Goal: Complete application form

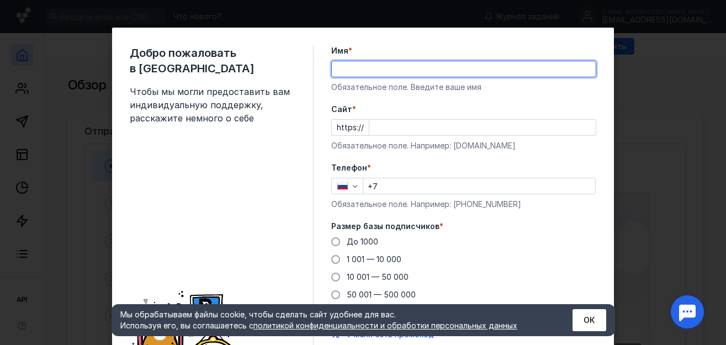
click at [339, 73] on input "Имя *" at bounding box center [464, 68] width 264 height 15
type input "[PERSON_NAME]"
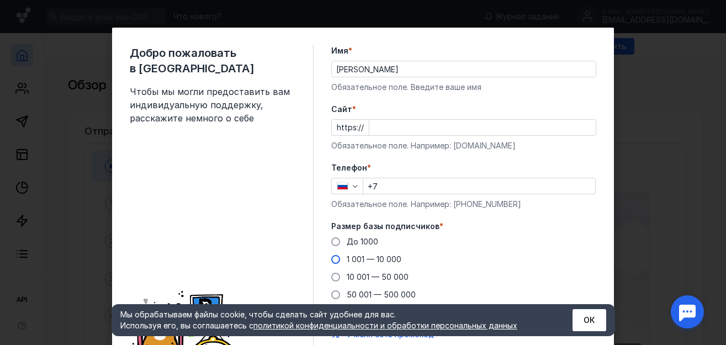
click at [332, 260] on span at bounding box center [335, 259] width 9 height 9
click at [0, 0] on input "1 001 — 10 000" at bounding box center [0, 0] width 0 height 0
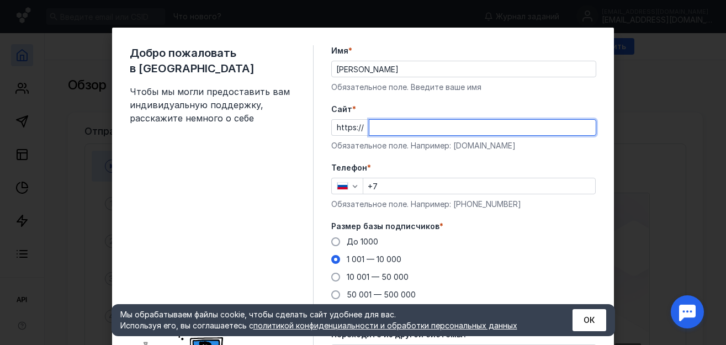
click at [369, 130] on input "Cайт *" at bounding box center [482, 127] width 226 height 15
type input "н"
type input "[DOMAIN_NAME]"
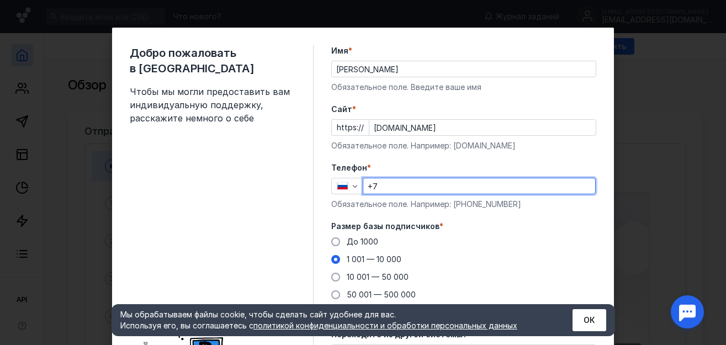
click at [380, 186] on input "+7" at bounding box center [479, 185] width 232 height 15
type input "[PHONE_NUMBER]"
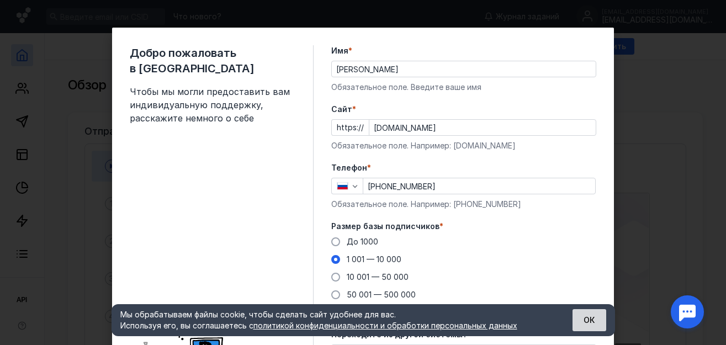
click at [575, 316] on button "ОК" at bounding box center [589, 320] width 34 height 22
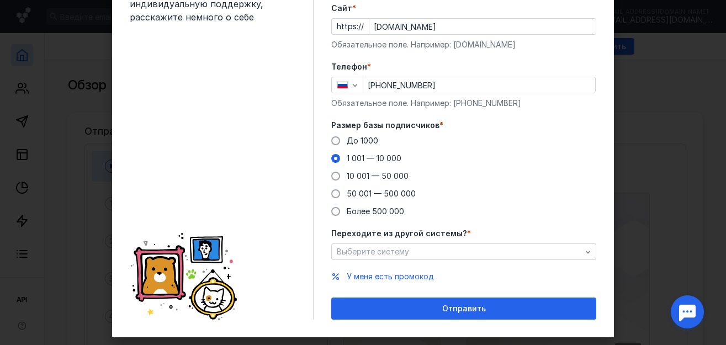
scroll to position [113, 0]
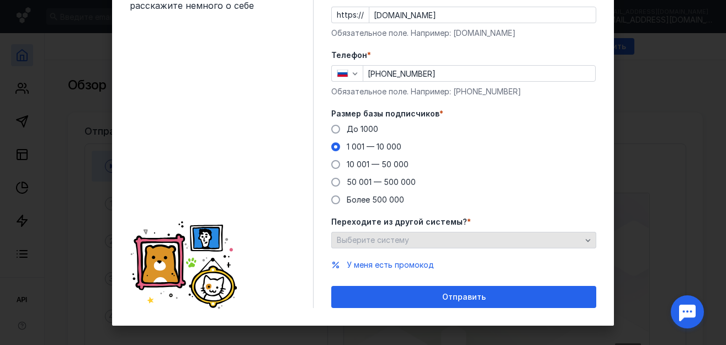
click at [474, 241] on div "Выберите систему" at bounding box center [459, 240] width 250 height 9
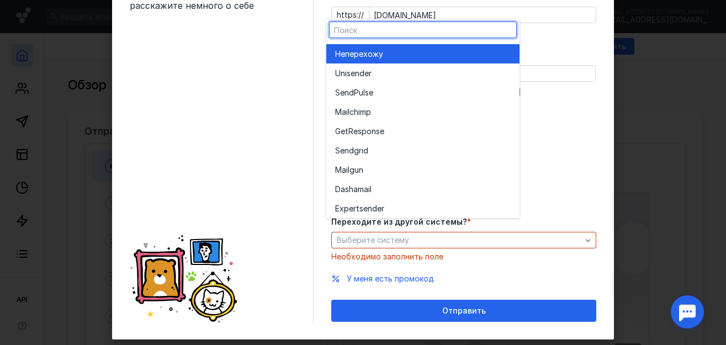
scroll to position [126, 0]
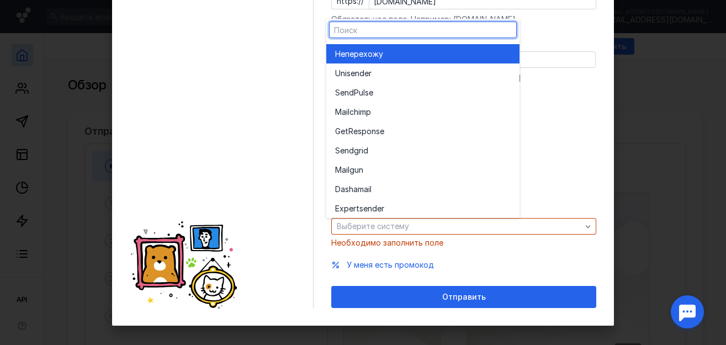
click at [471, 260] on div "У меня есть промокод" at bounding box center [463, 264] width 265 height 11
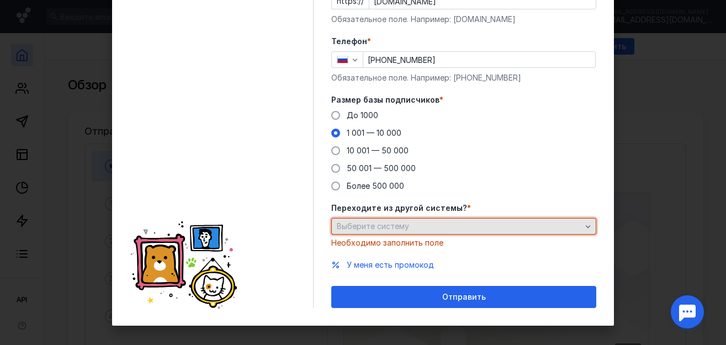
click at [484, 231] on div "Выберите систему" at bounding box center [463, 226] width 265 height 17
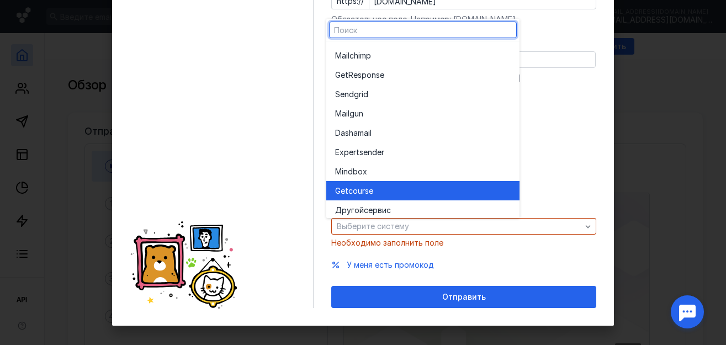
scroll to position [61, 0]
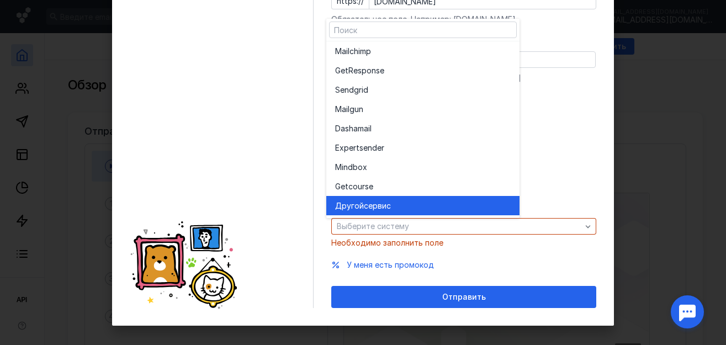
click at [450, 205] on div "Другой сервис" at bounding box center [423, 205] width 176 height 11
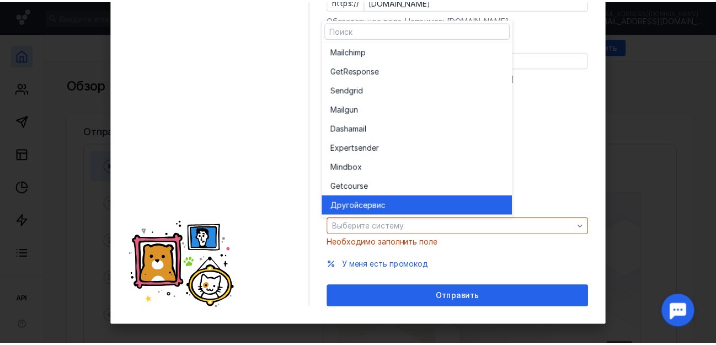
scroll to position [113, 0]
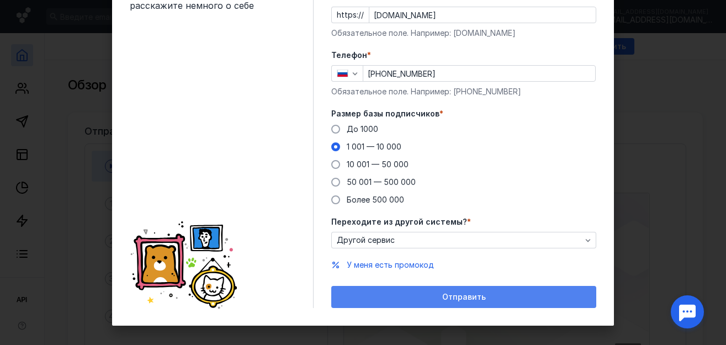
click at [429, 290] on div "Отправить" at bounding box center [463, 297] width 265 height 22
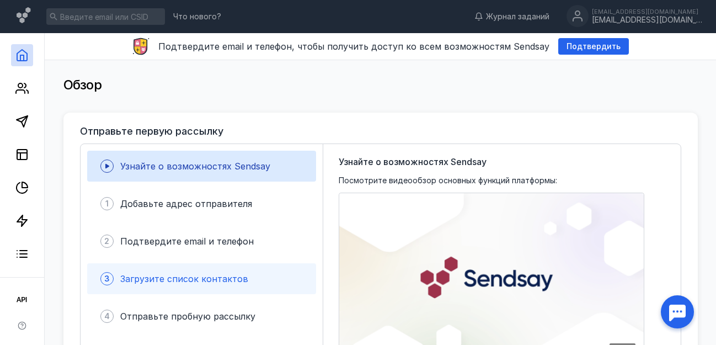
scroll to position [56, 0]
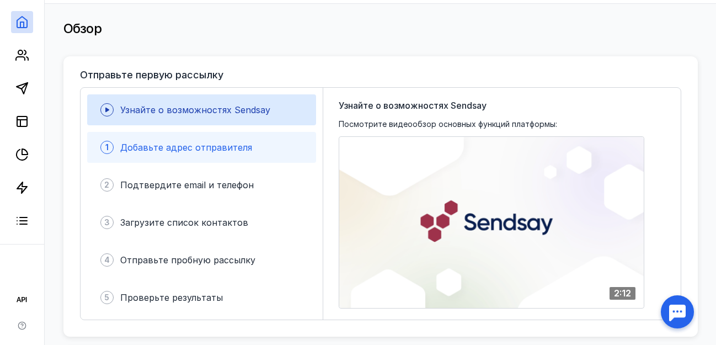
click at [222, 152] on span "Добавьте адрес отправителя" at bounding box center [186, 147] width 132 height 11
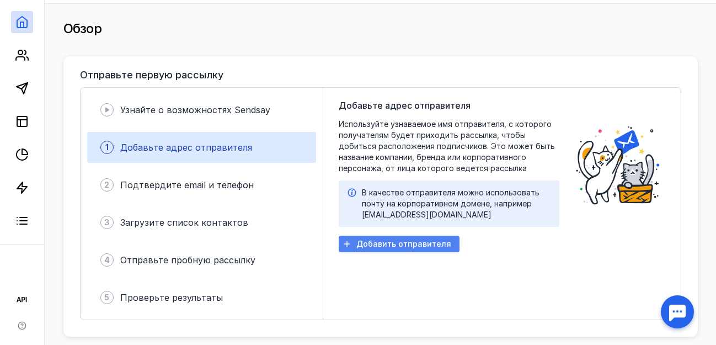
click at [363, 244] on span "Добавить отправителя" at bounding box center [404, 244] width 95 height 9
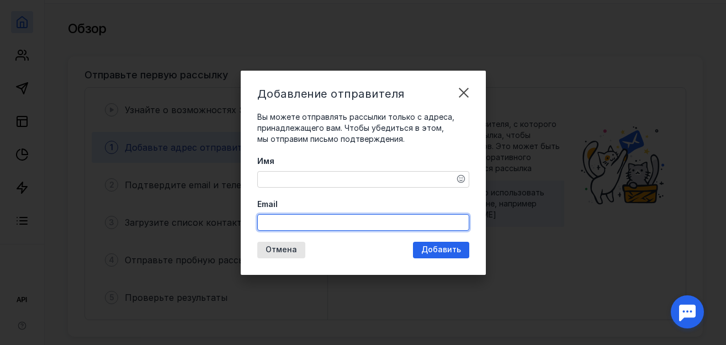
click at [359, 229] on input "Email" at bounding box center [363, 222] width 211 height 15
click at [312, 215] on input "[EMAIL_ADDRESS][DOMAIN_NAME]" at bounding box center [363, 222] width 211 height 15
type input "[EMAIL_ADDRESS][DOMAIN_NAME]"
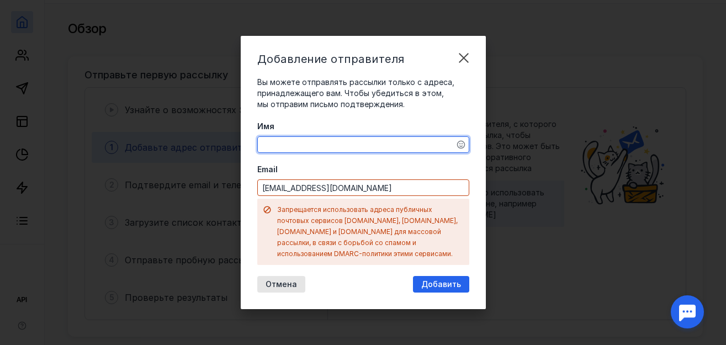
click at [308, 152] on textarea "Имя" at bounding box center [363, 144] width 211 height 15
